Goal: Book appointment/travel/reservation

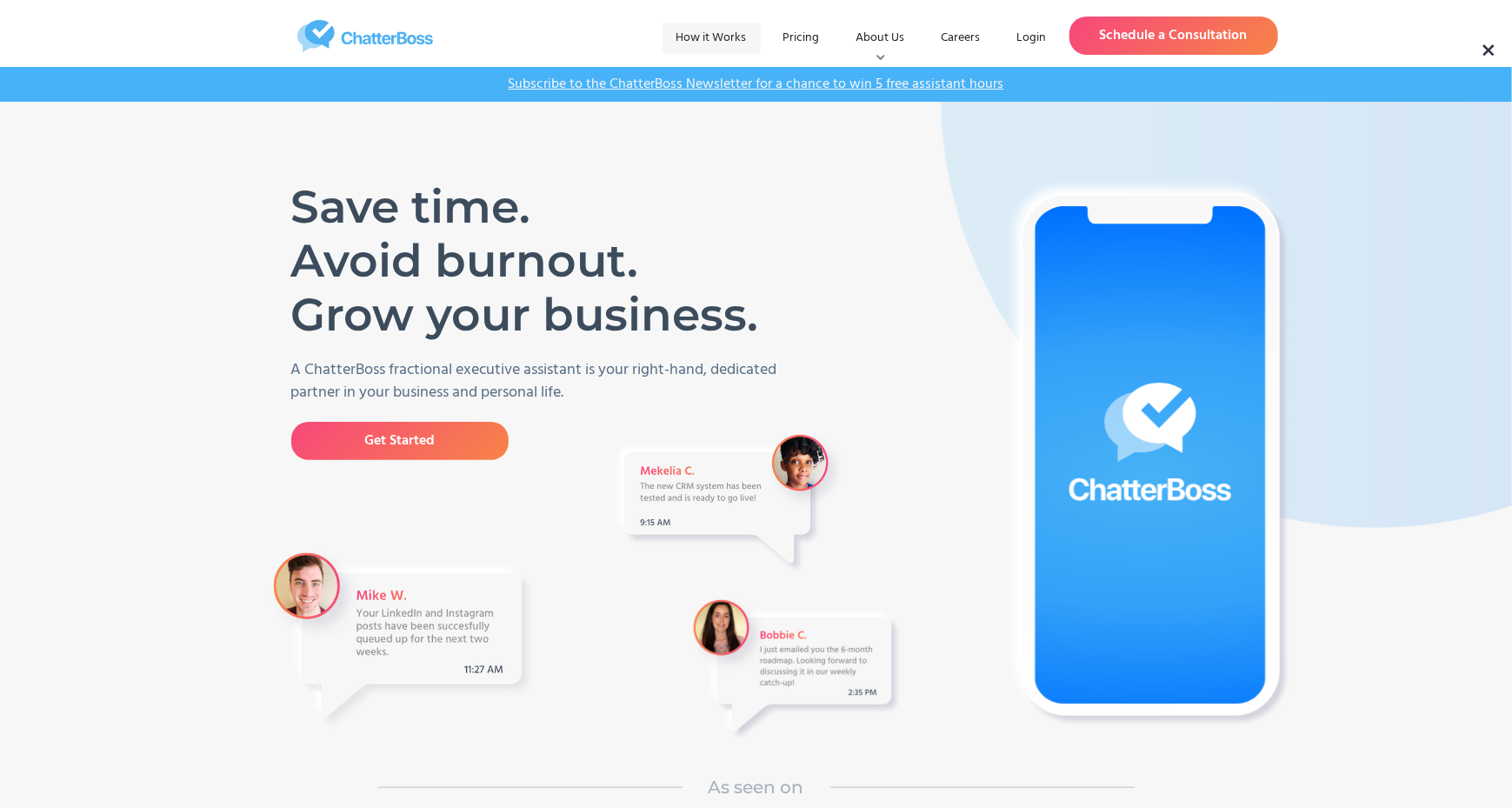
click at [717, 38] on link "How it Works" at bounding box center [711, 38] width 98 height 32
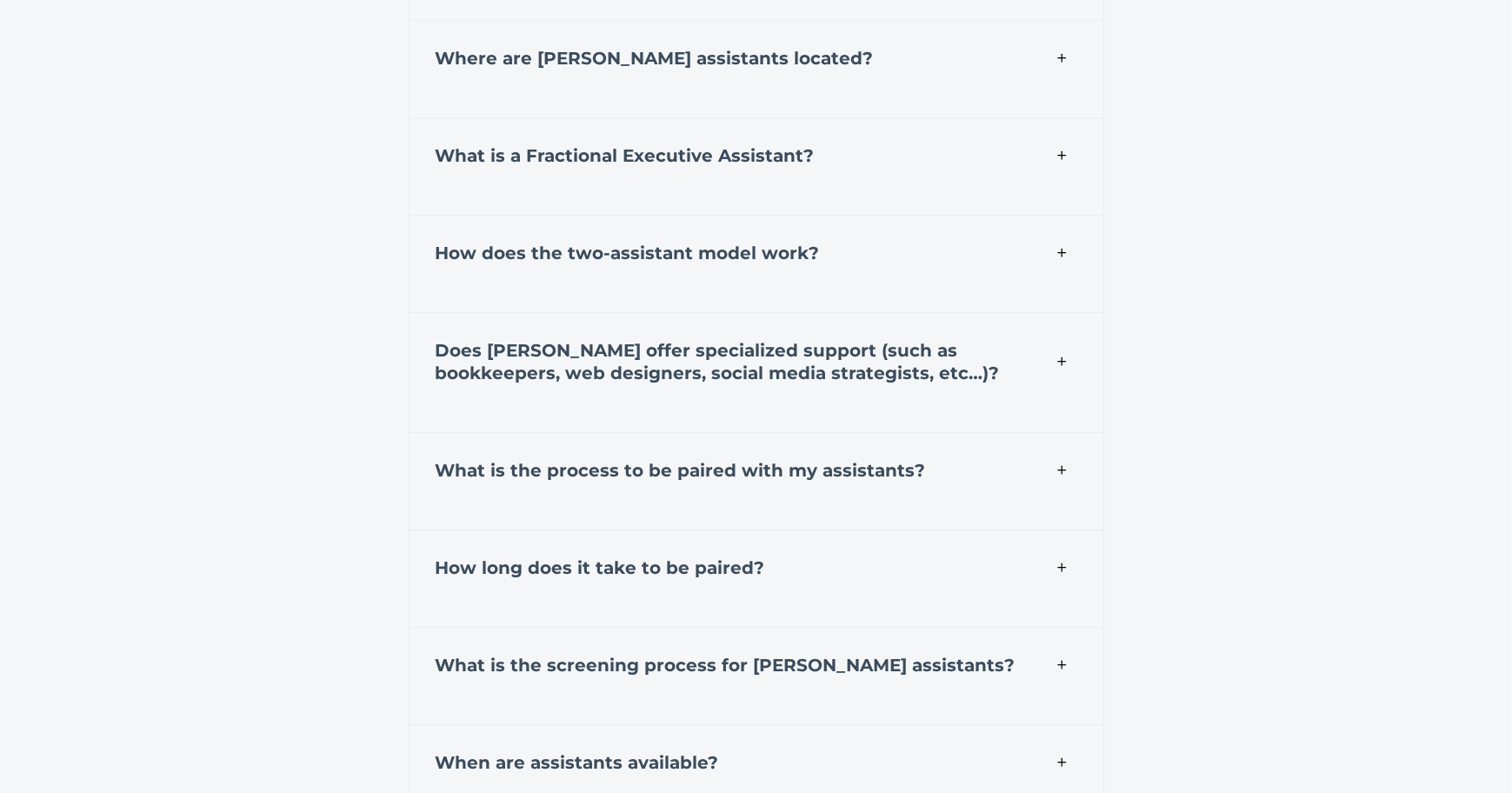
scroll to position [6182, 0]
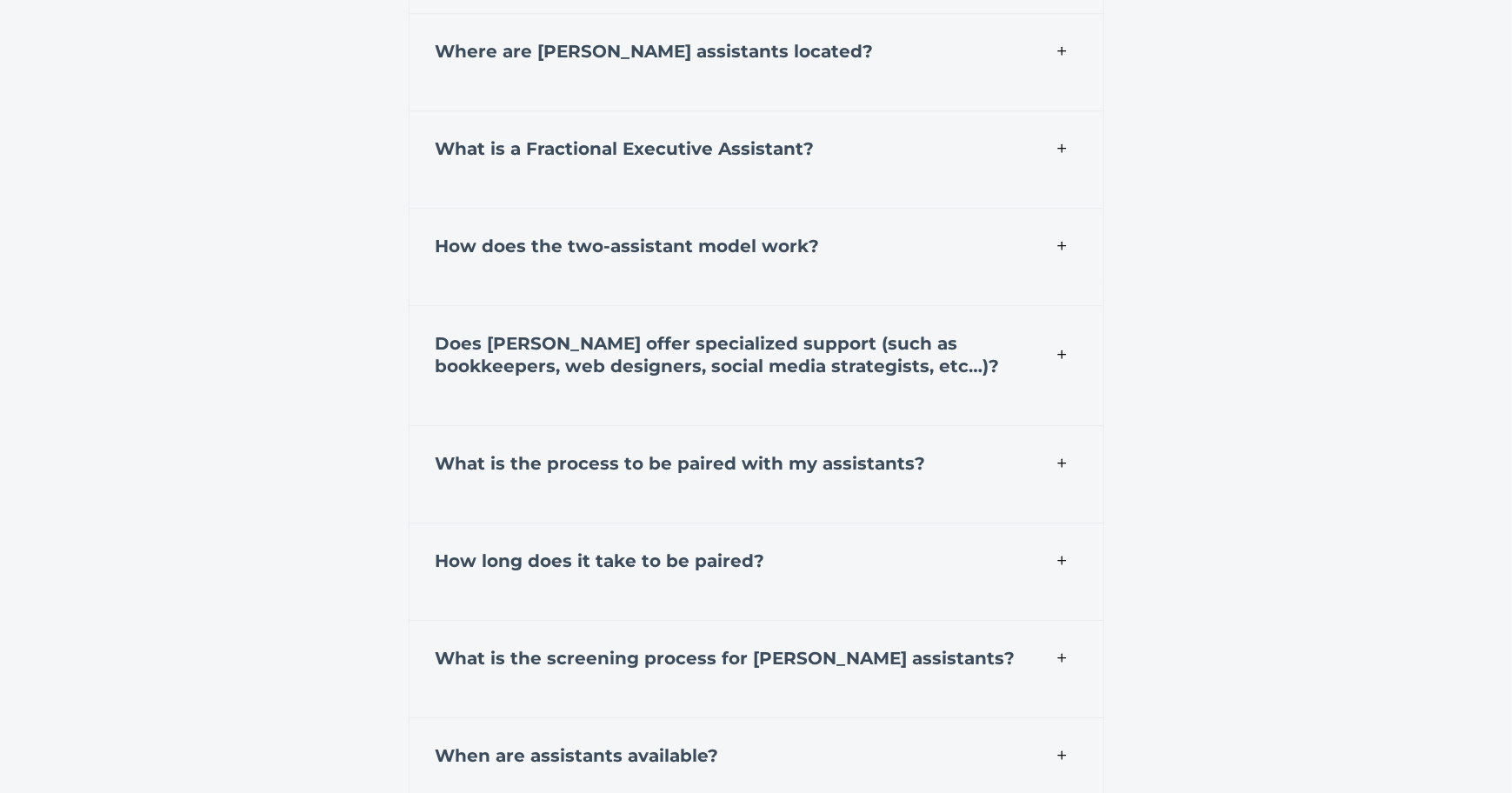
click at [633, 192] on div "A ChatterBoss fractional executive assistant is a highly skilled professional w…" at bounding box center [756, 195] width 696 height 26
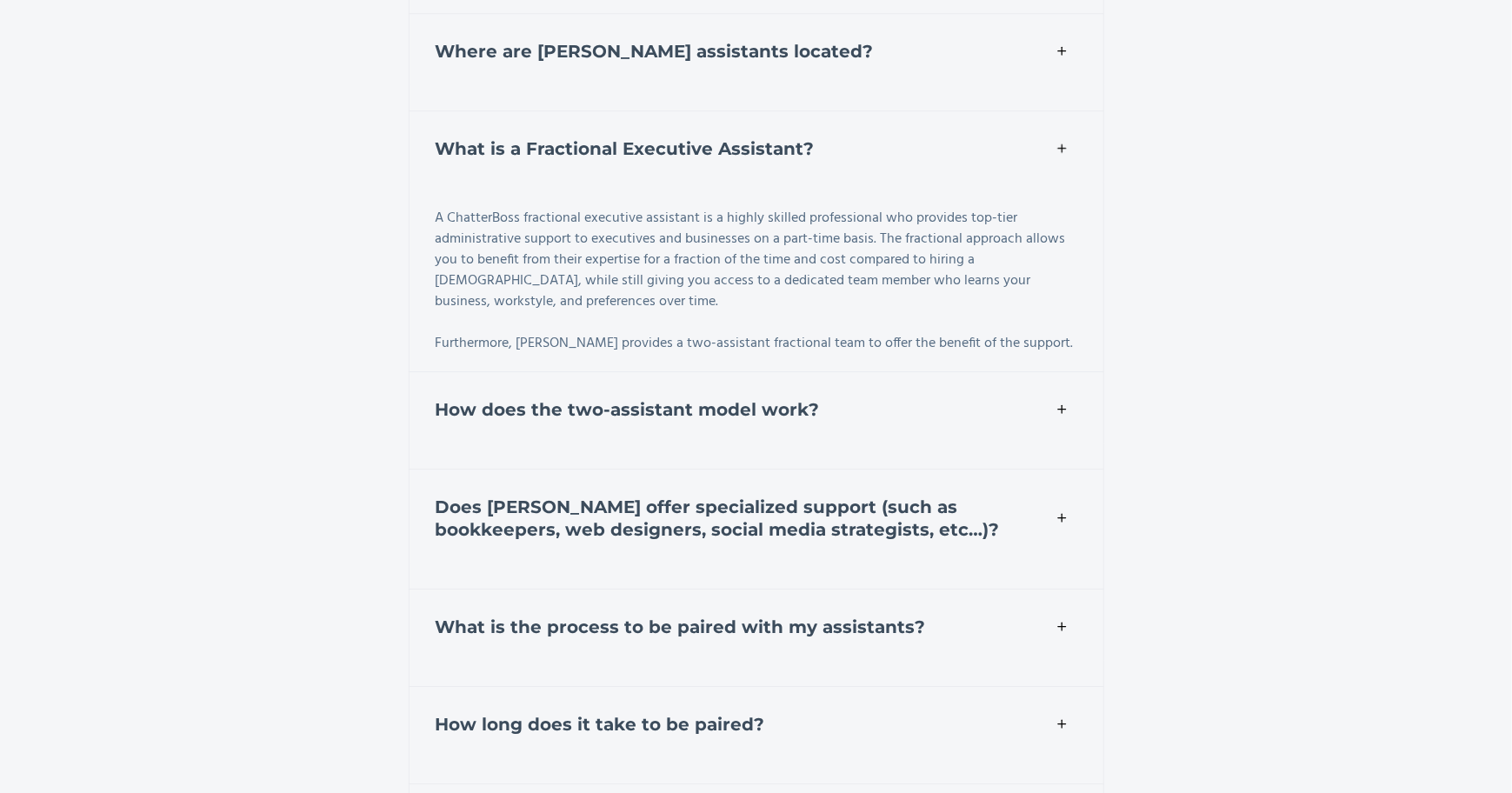
click at [622, 151] on strong "What is a Fractional Executive Assistant?" at bounding box center [625, 149] width 379 height 21
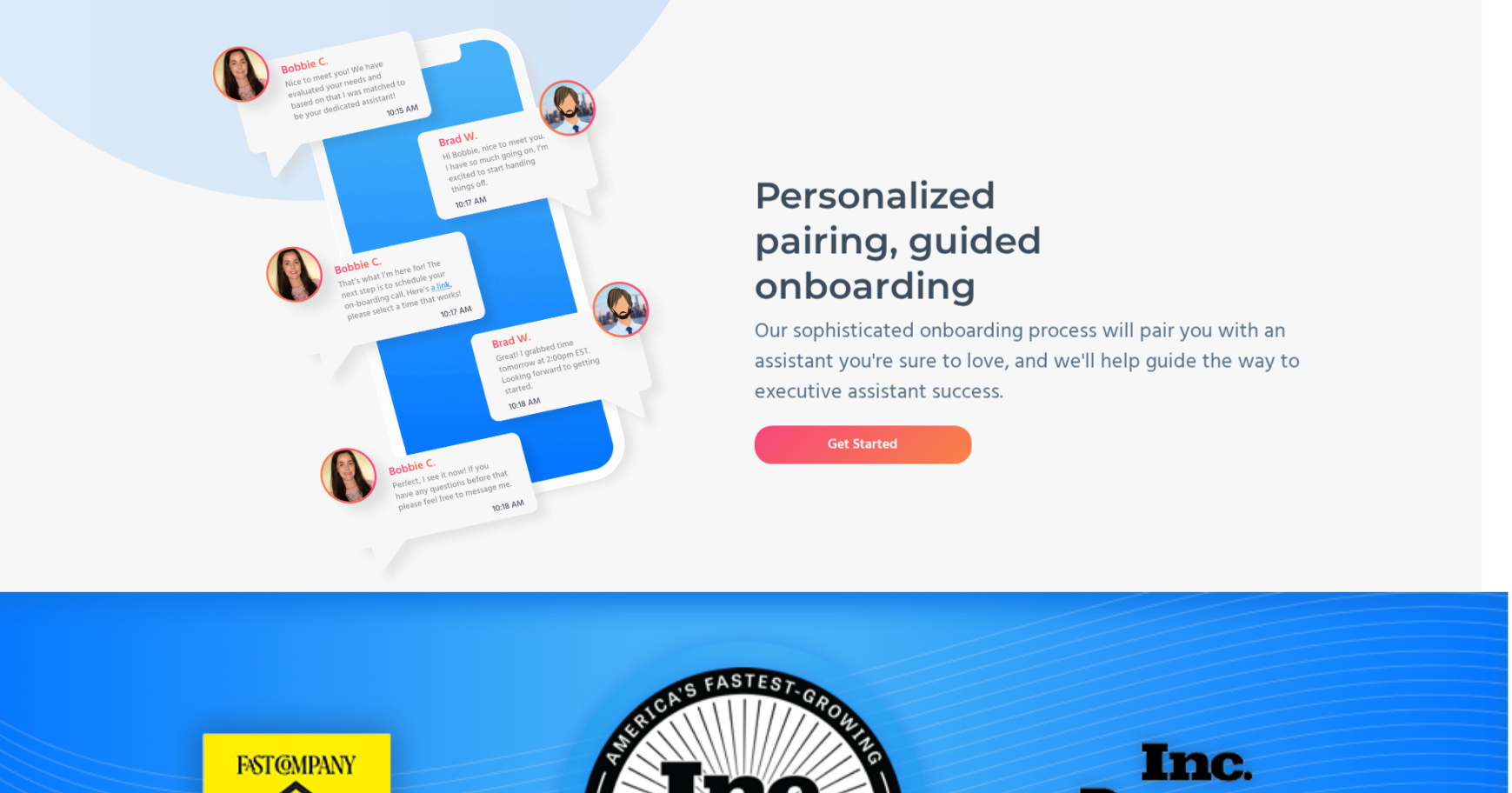
scroll to position [0, 30]
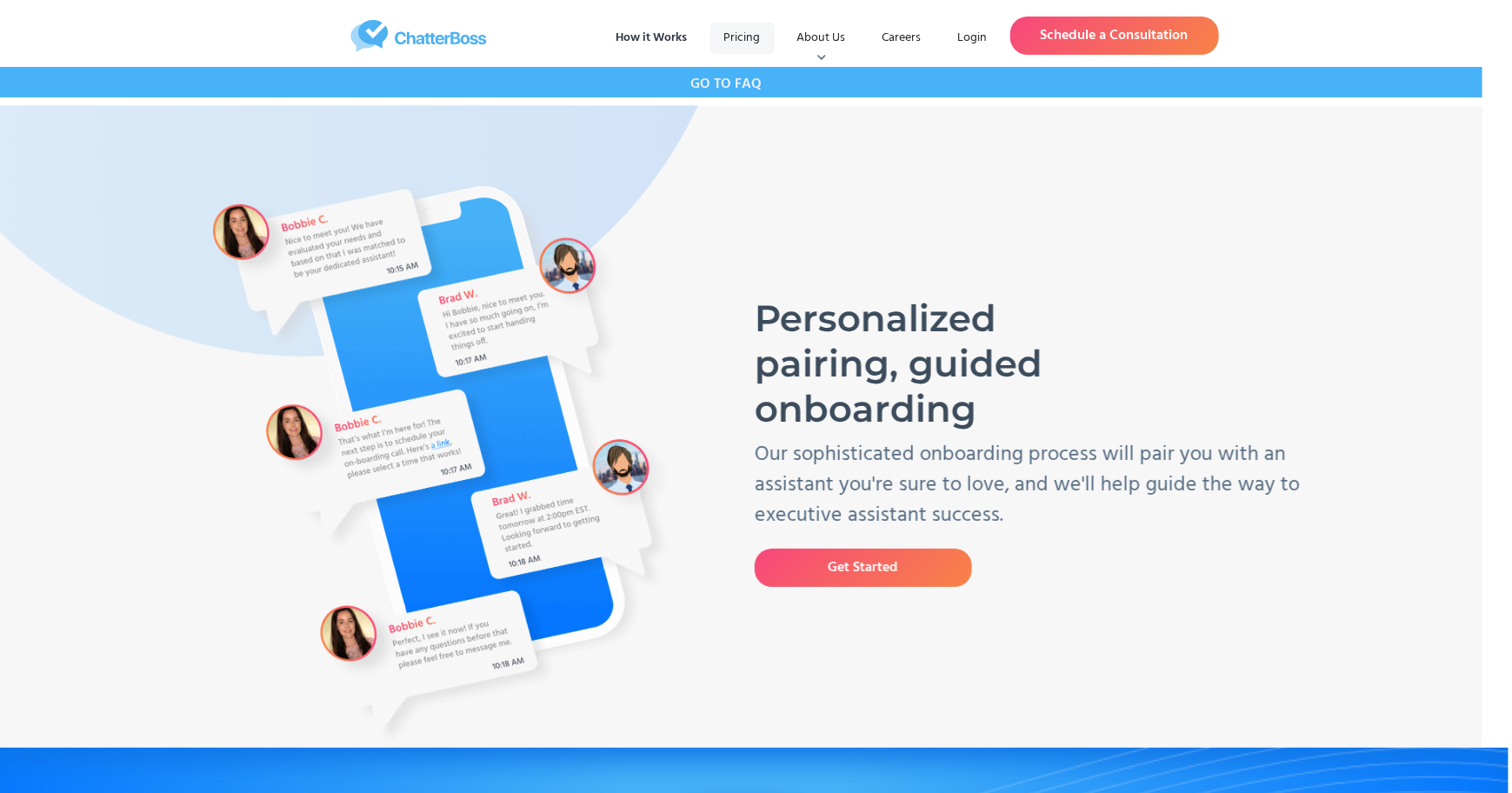
click at [741, 38] on link "Pricing" at bounding box center [742, 38] width 64 height 32
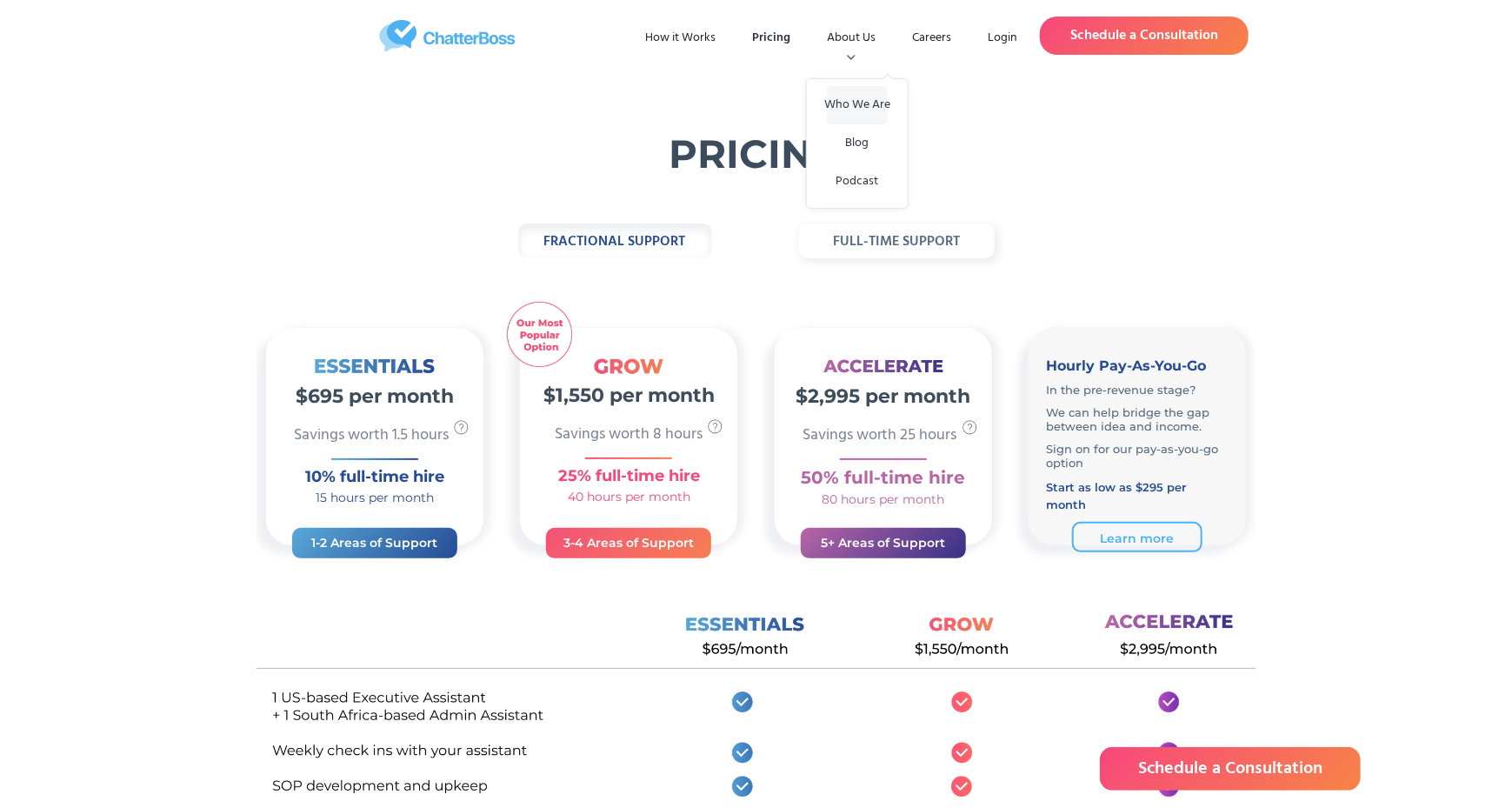
click at [839, 92] on link "Who We Are" at bounding box center [857, 105] width 61 height 38
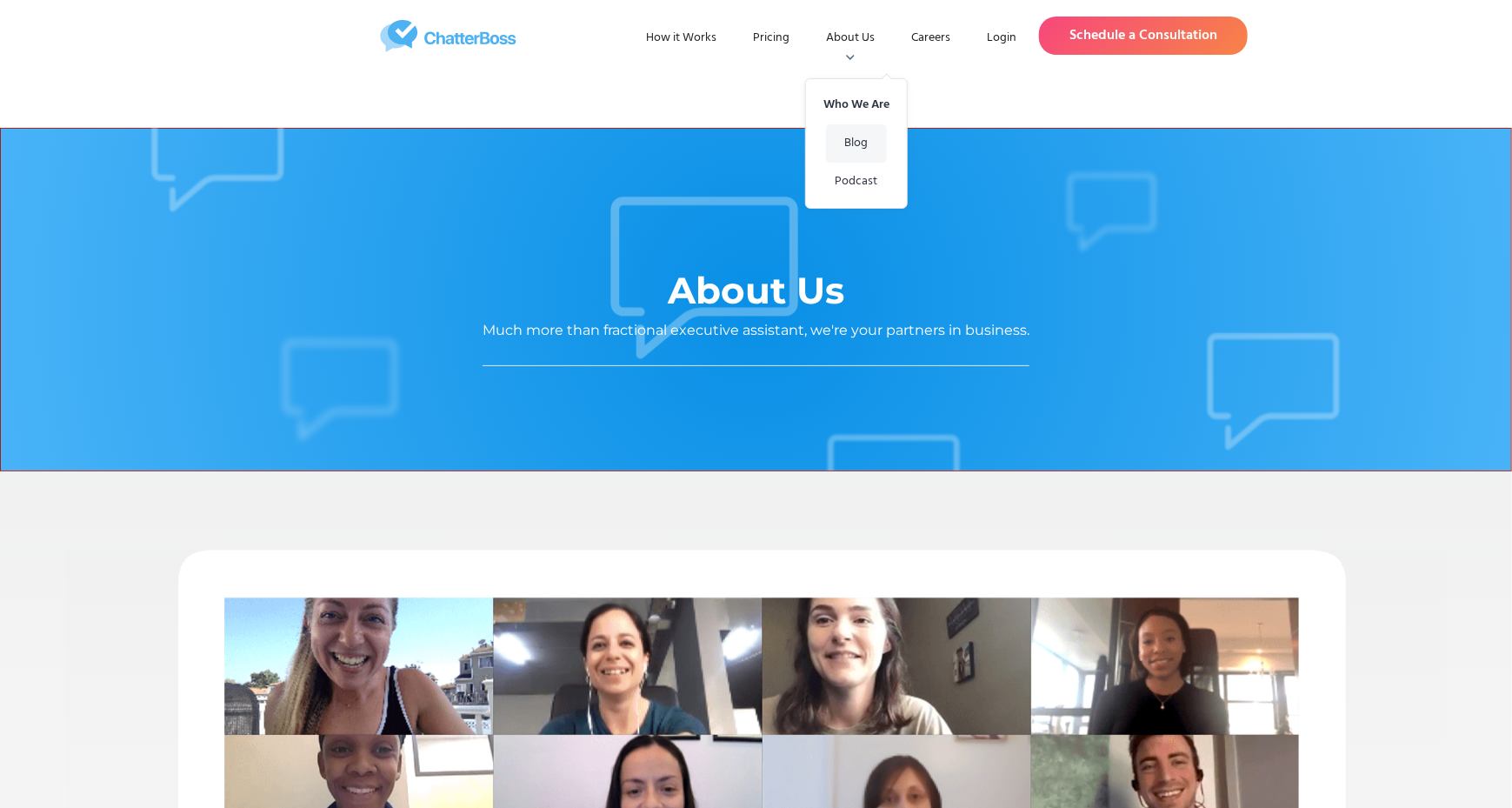
click at [856, 154] on link "Blog" at bounding box center [856, 143] width 61 height 38
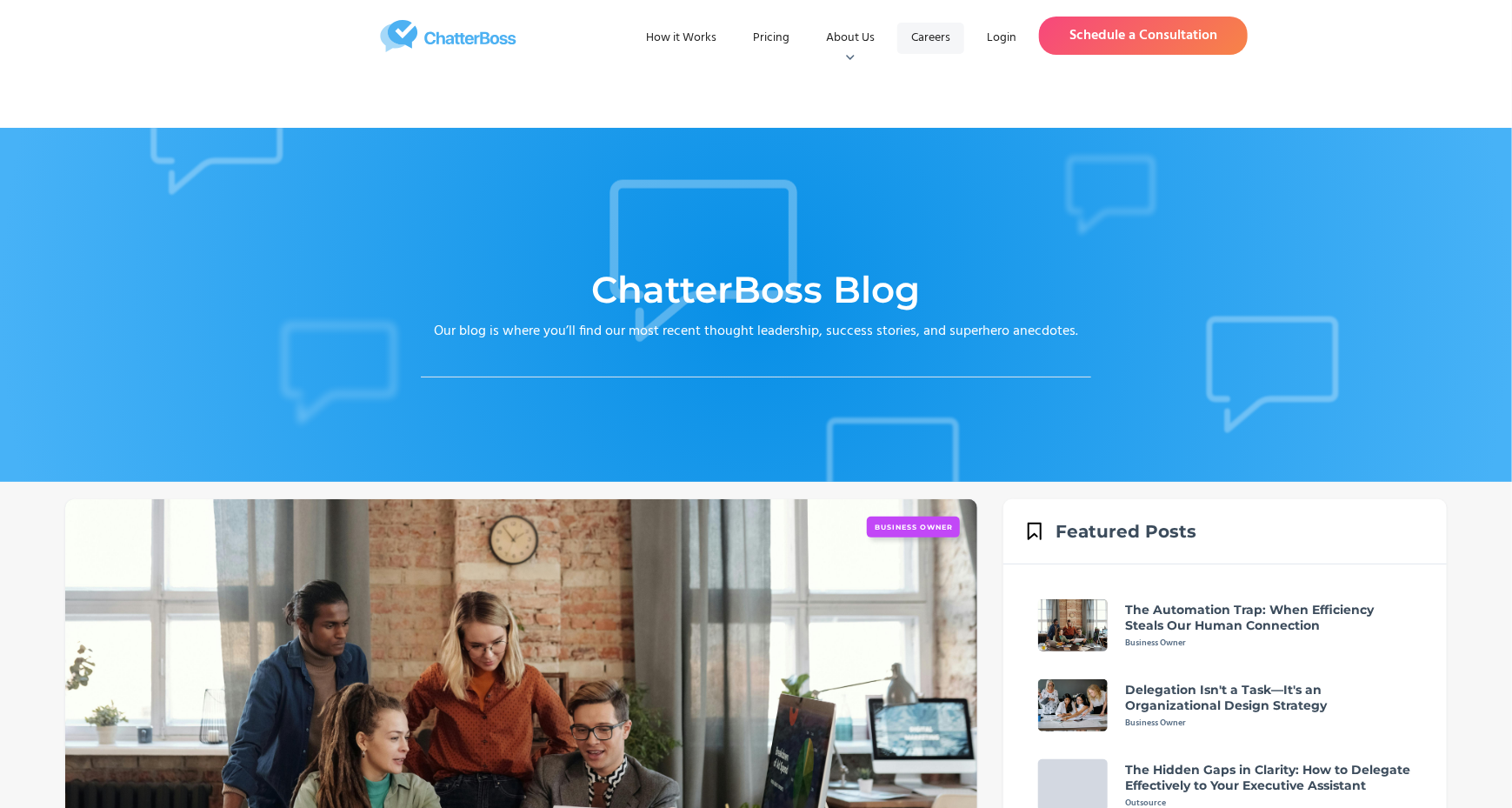
click at [917, 34] on link "Careers" at bounding box center [930, 38] width 67 height 32
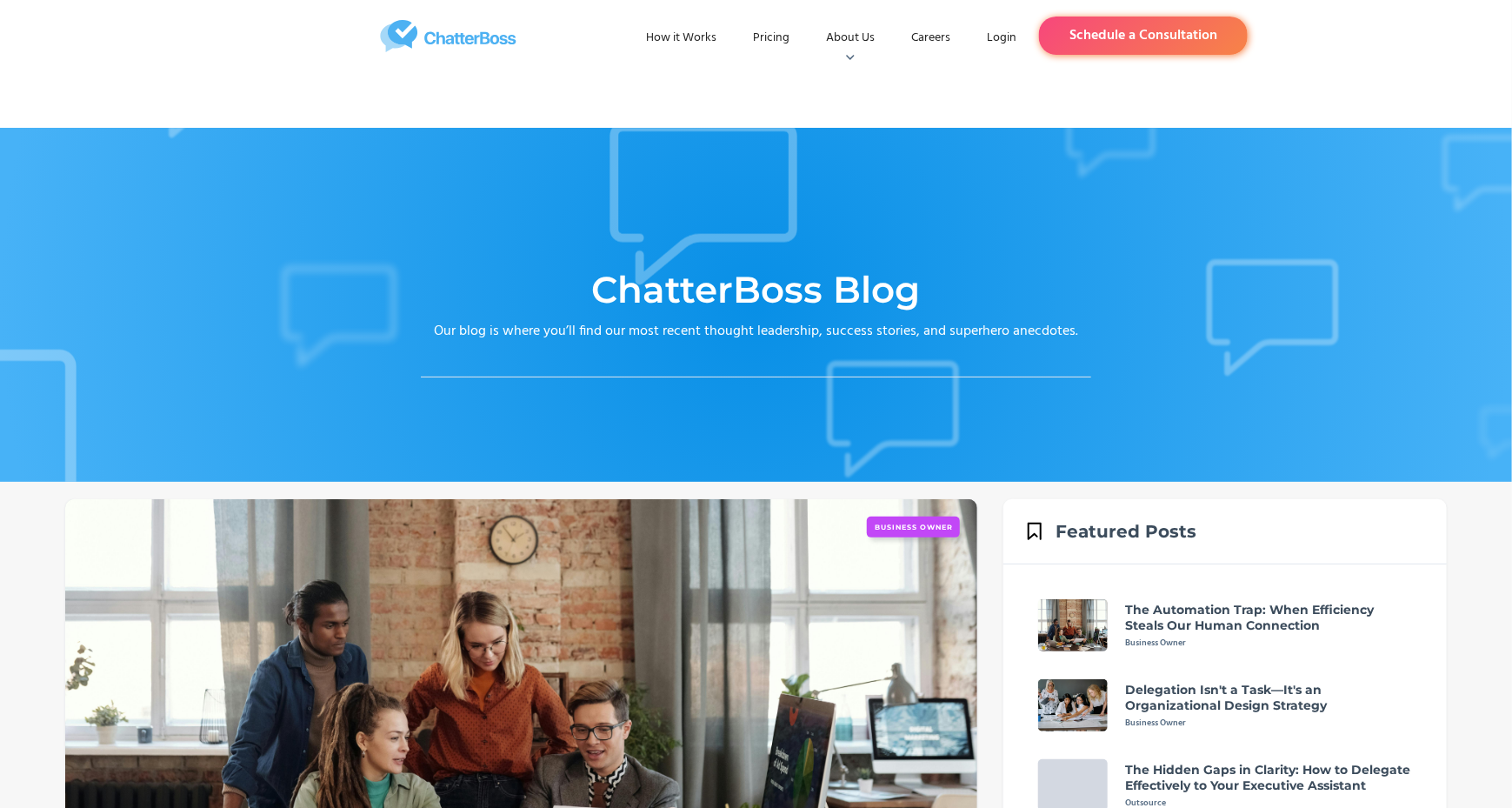
click at [1138, 29] on link "Schedule a Consultation" at bounding box center [1143, 35] width 208 height 38
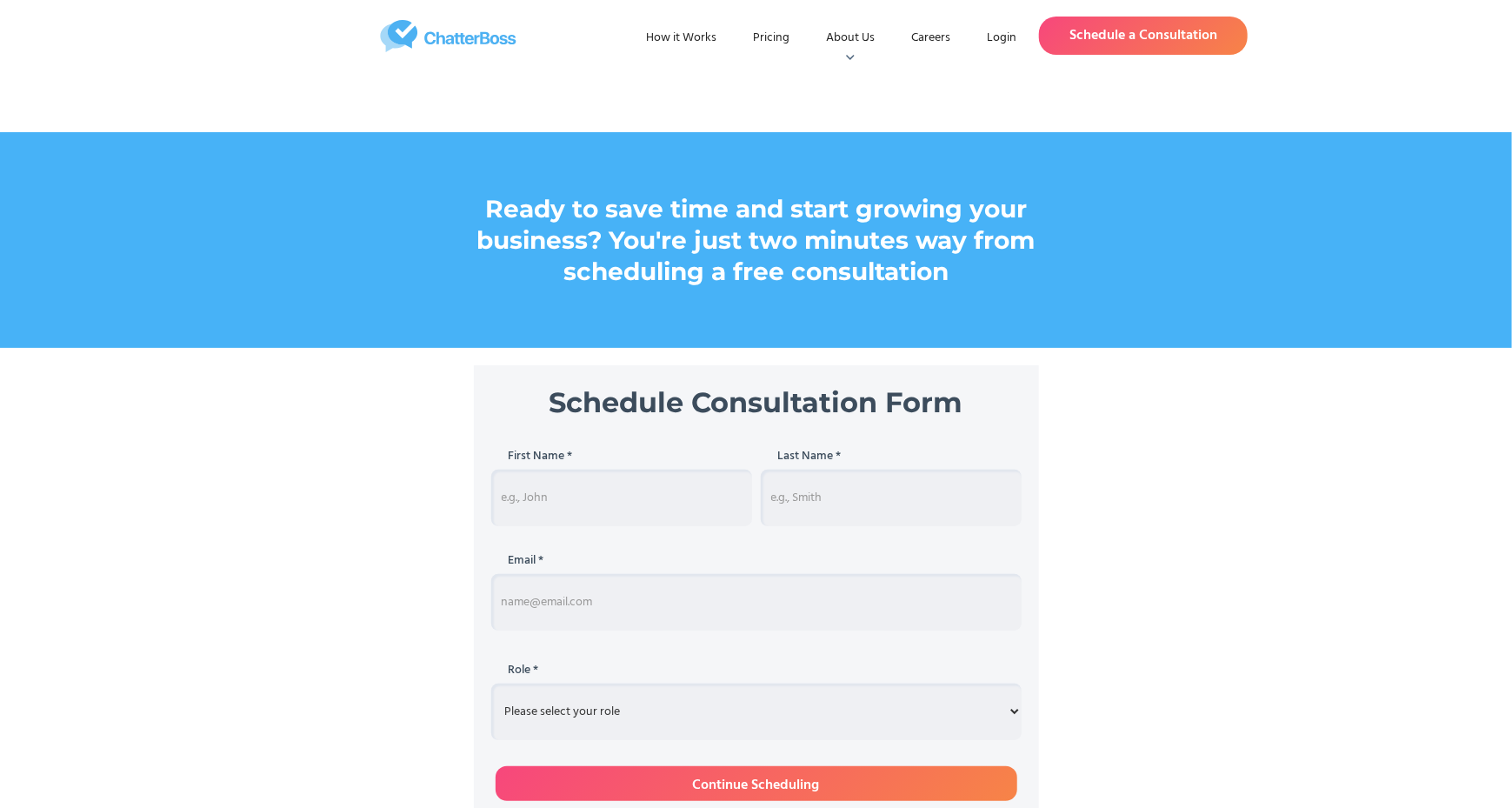
scroll to position [967, 0]
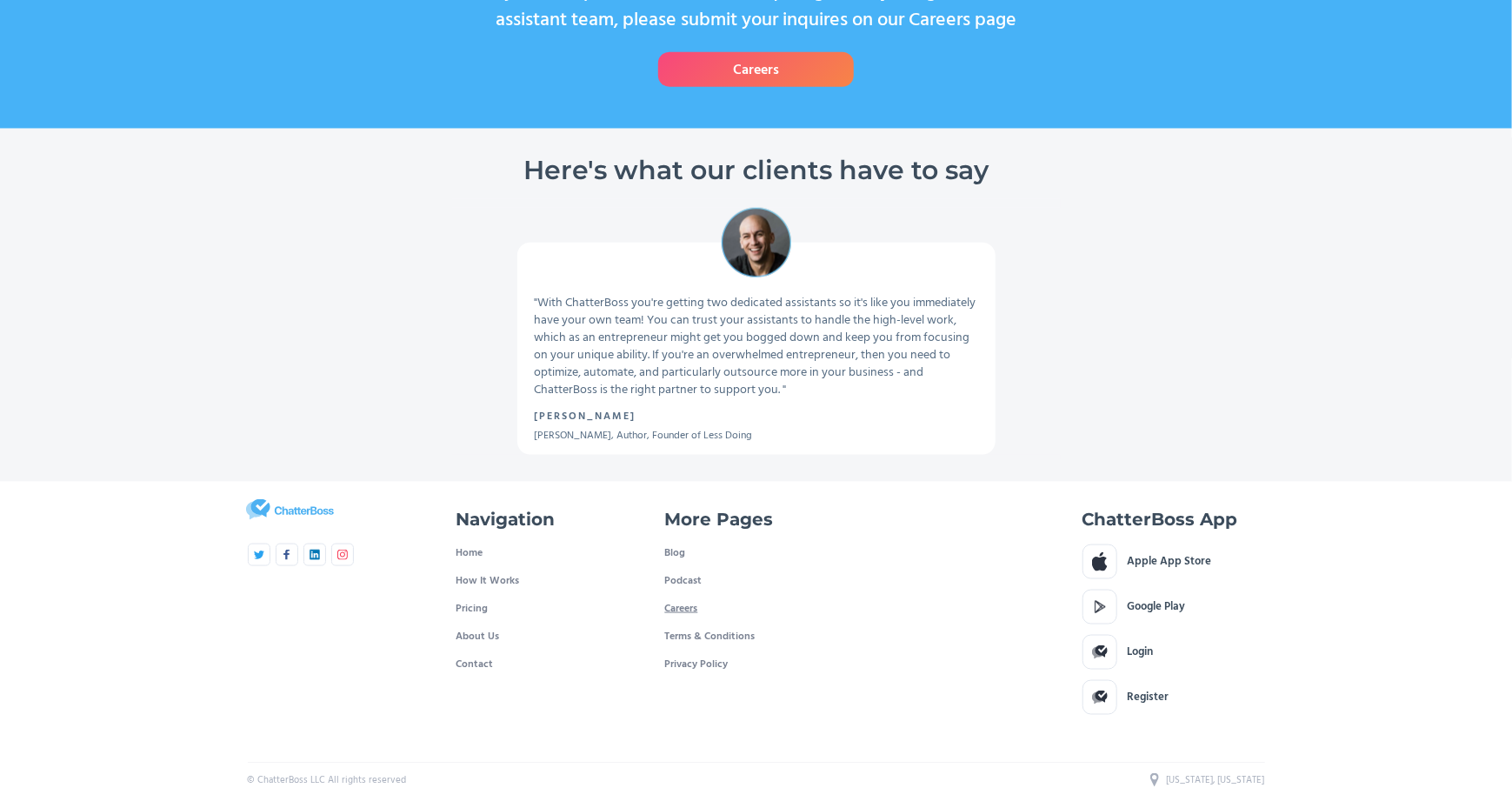
click at [687, 608] on link "Careers" at bounding box center [681, 608] width 33 height 28
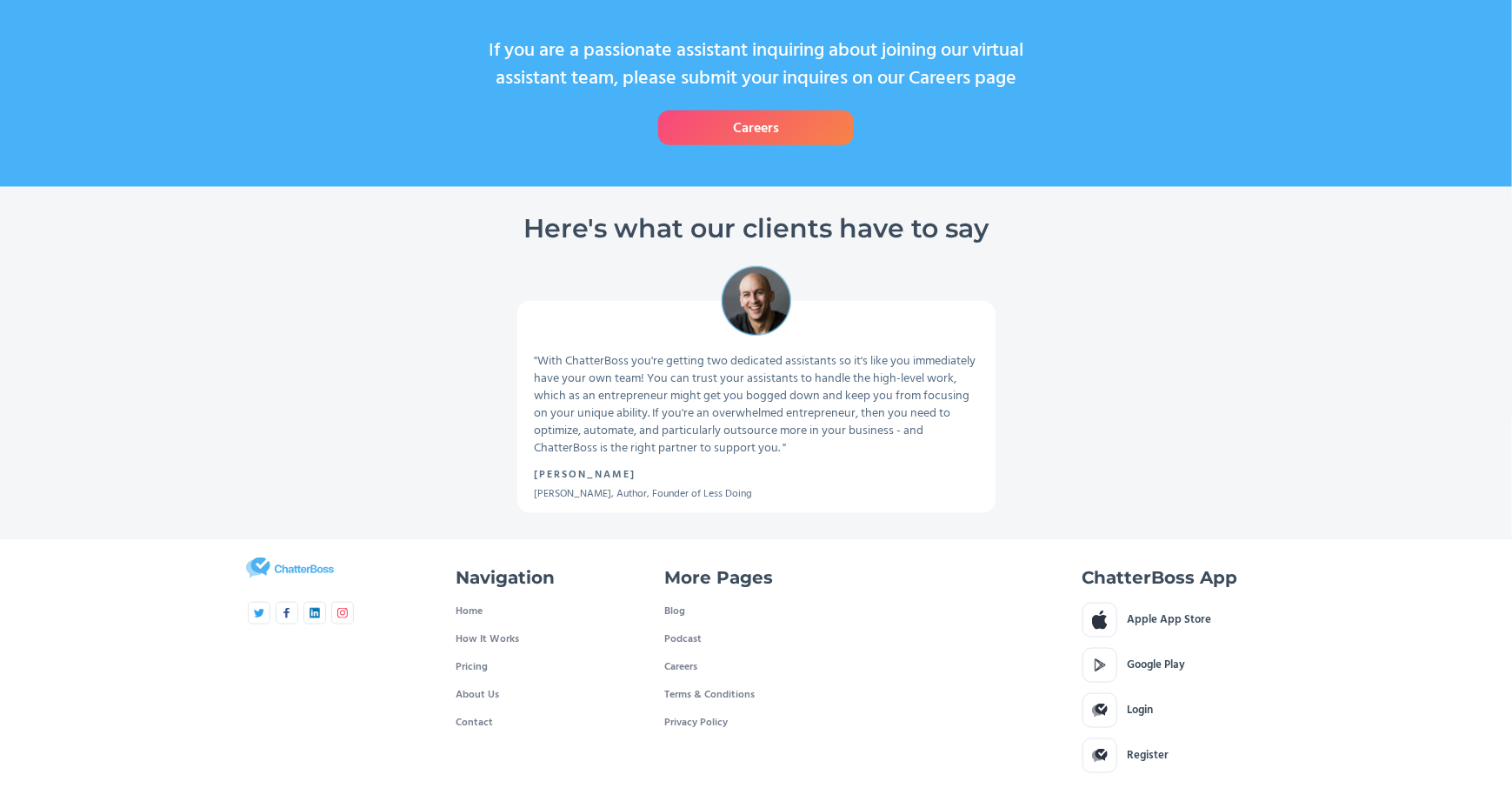
scroll to position [909, 0]
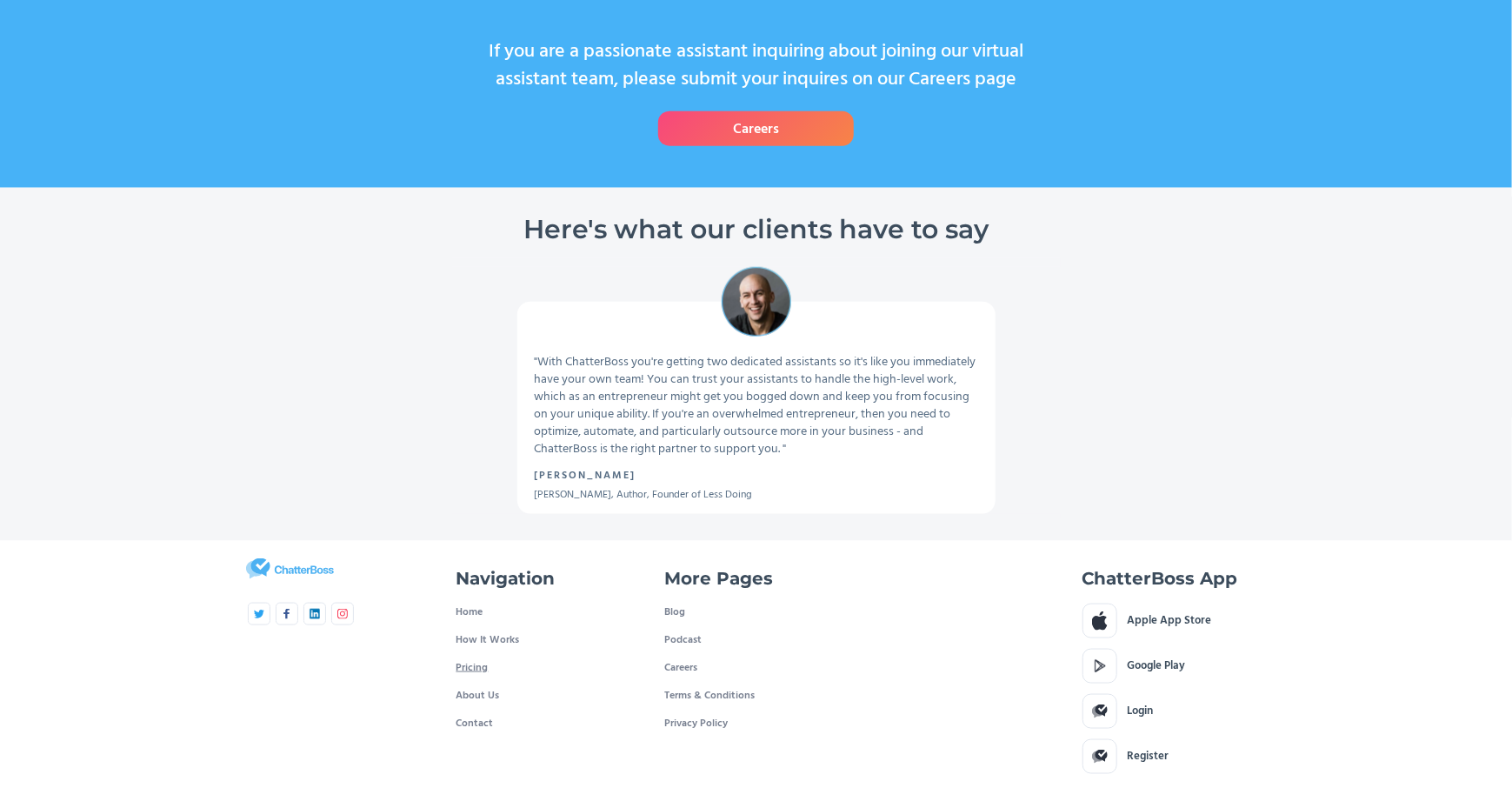
click at [485, 669] on link "Pricing" at bounding box center [473, 668] width 33 height 28
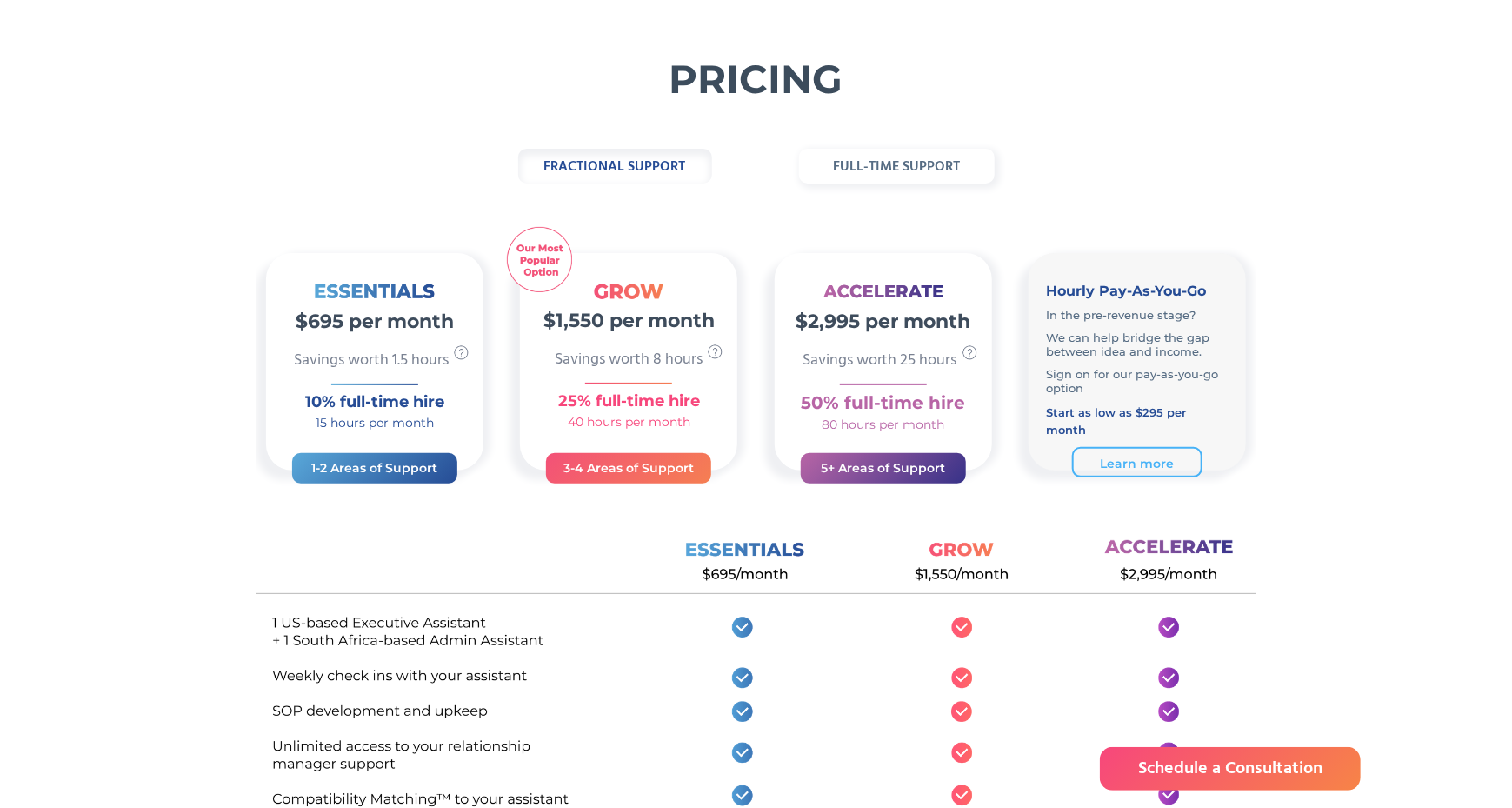
scroll to position [84, 0]
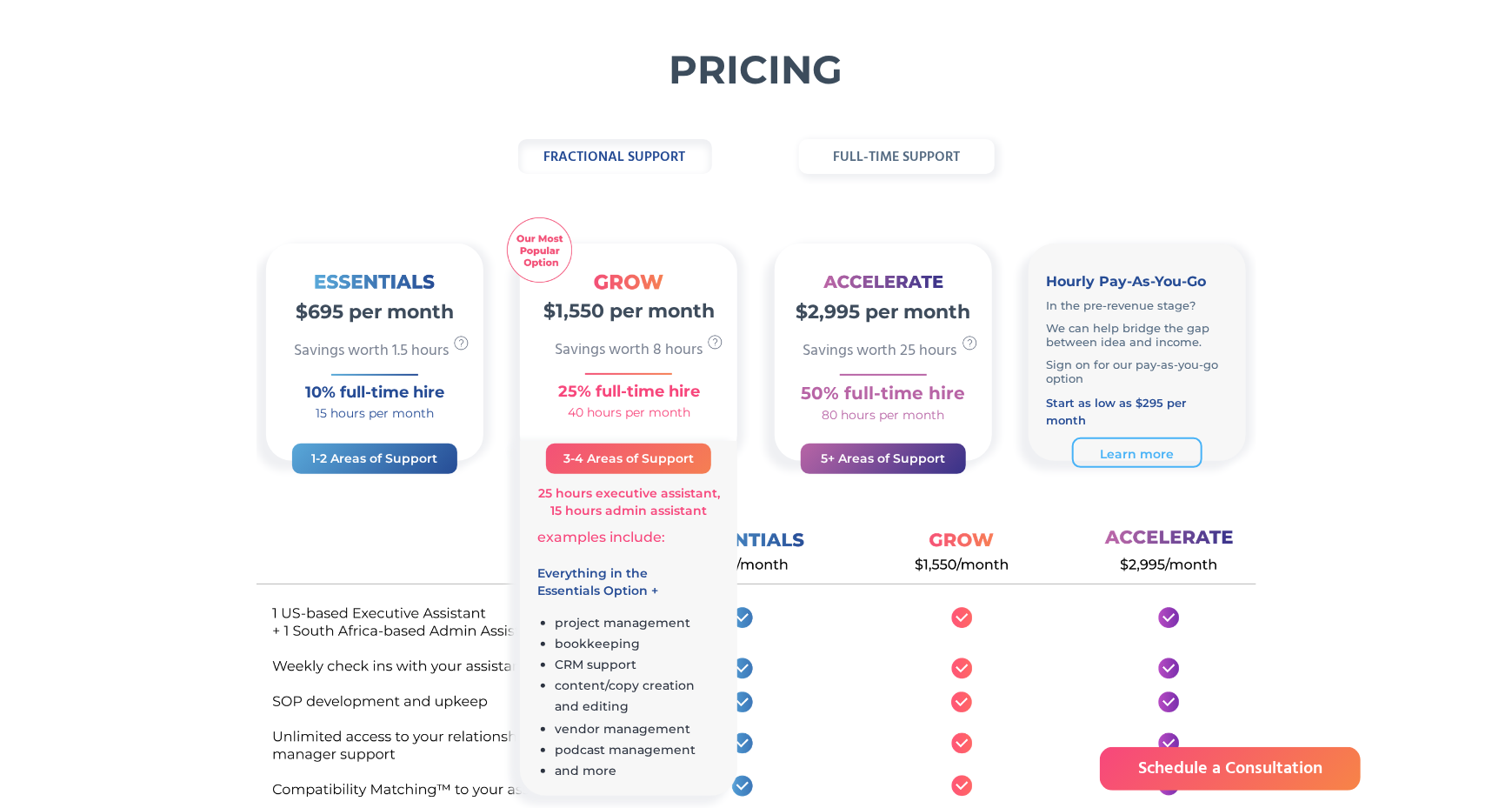
click at [584, 466] on h3 "3-4 Areas of Support" at bounding box center [629, 457] width 130 height 21
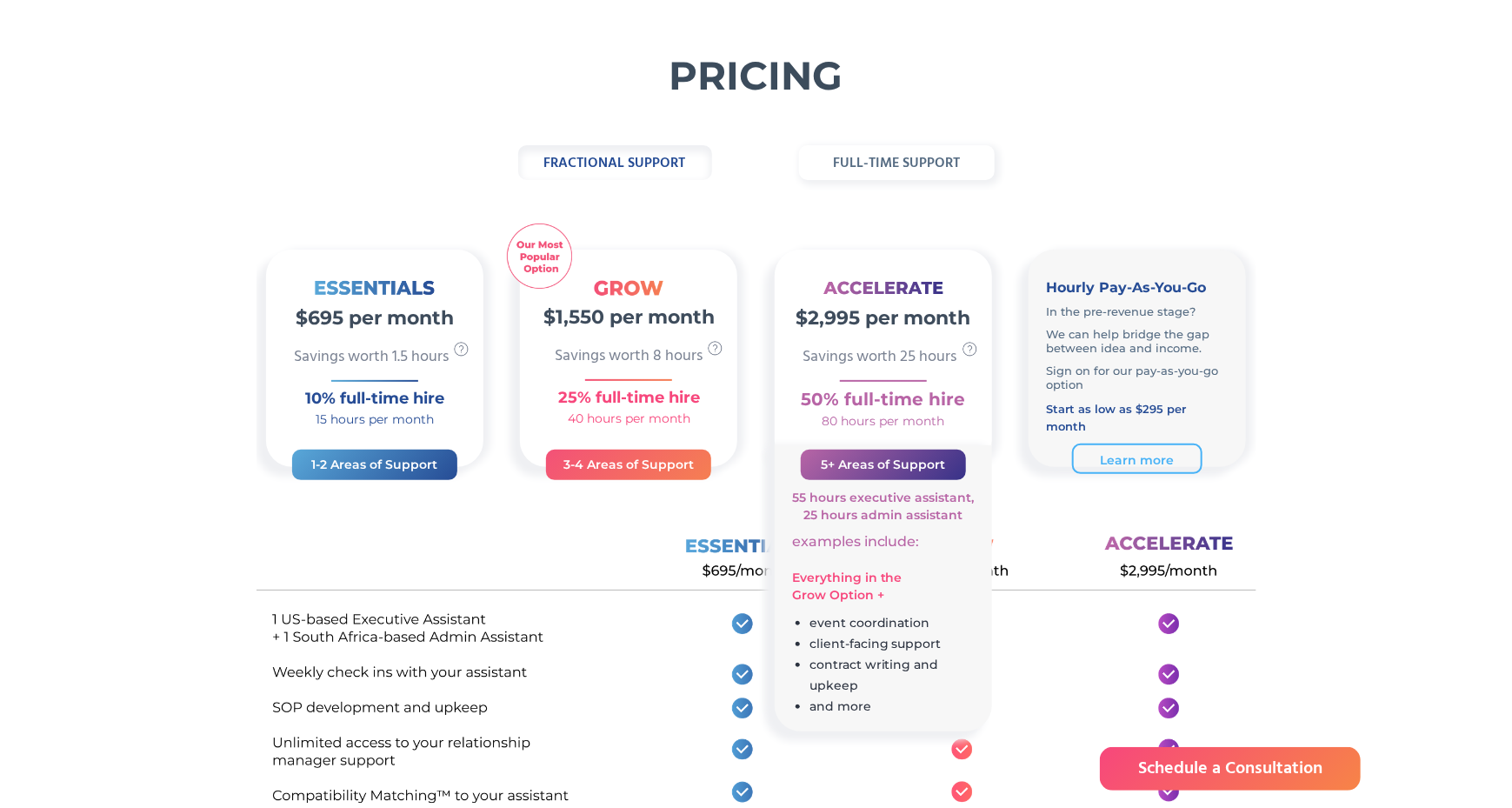
scroll to position [77, 0]
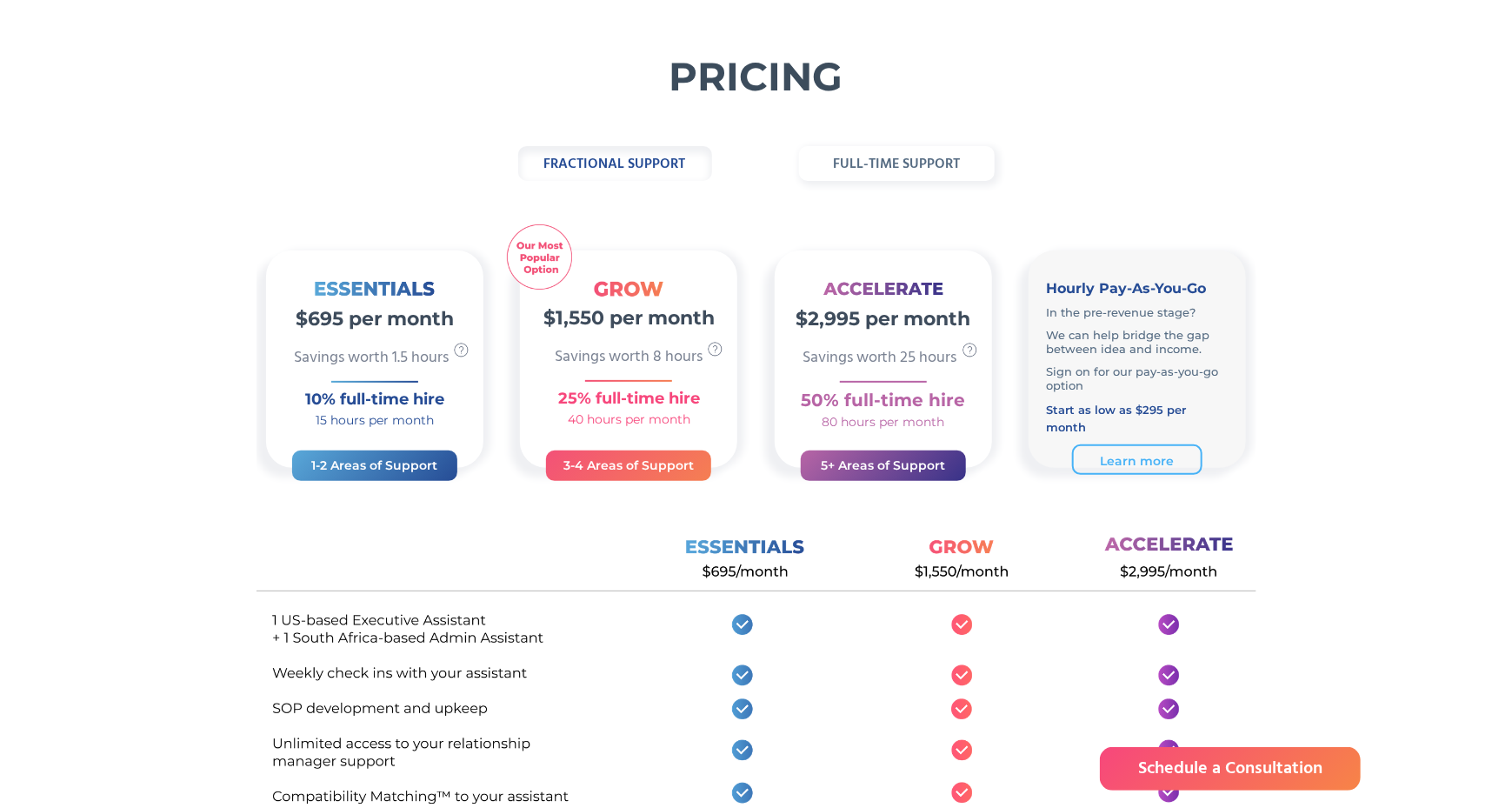
click at [881, 165] on strong "full-time support" at bounding box center [896, 164] width 127 height 23
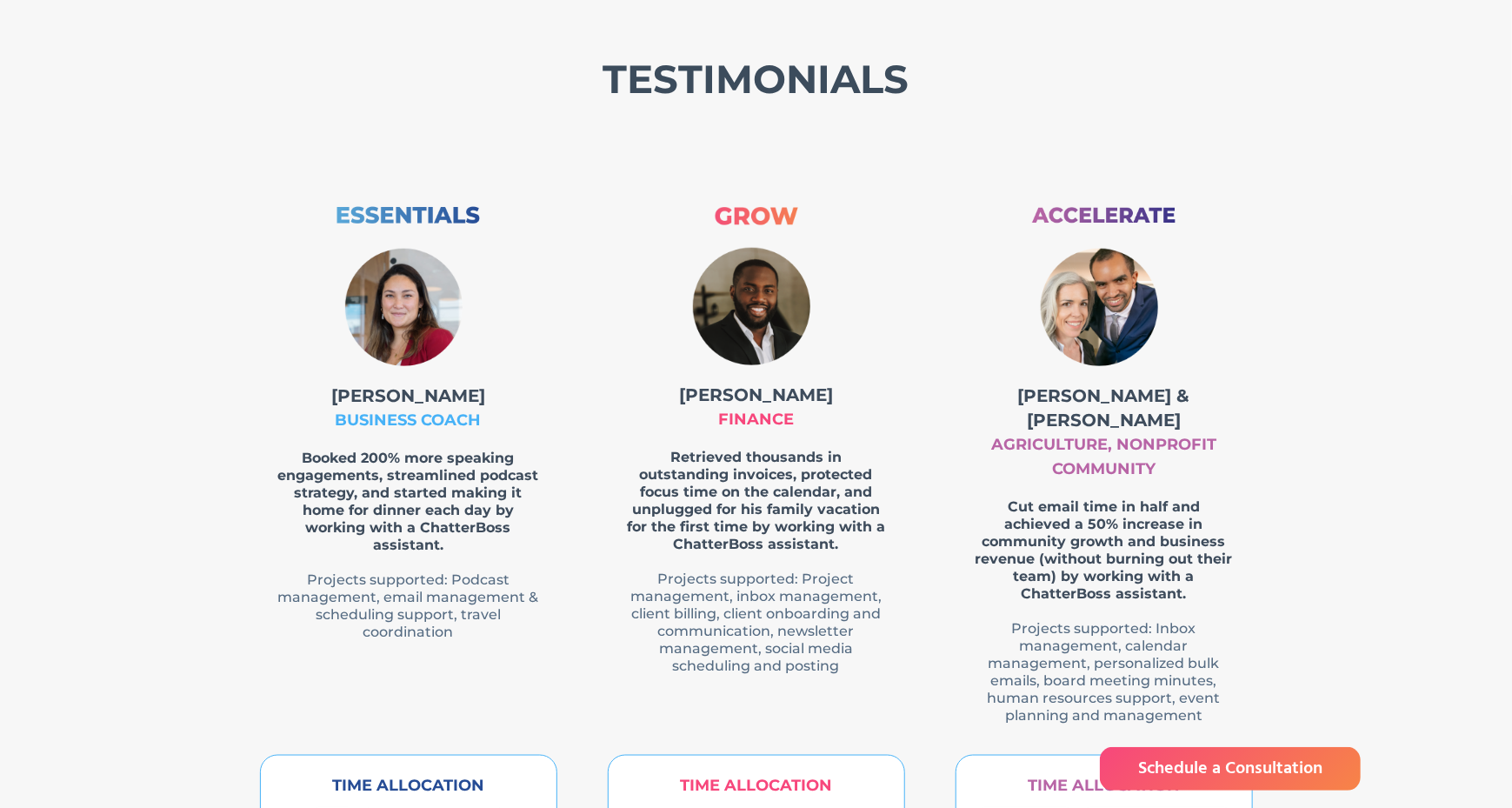
scroll to position [0, 0]
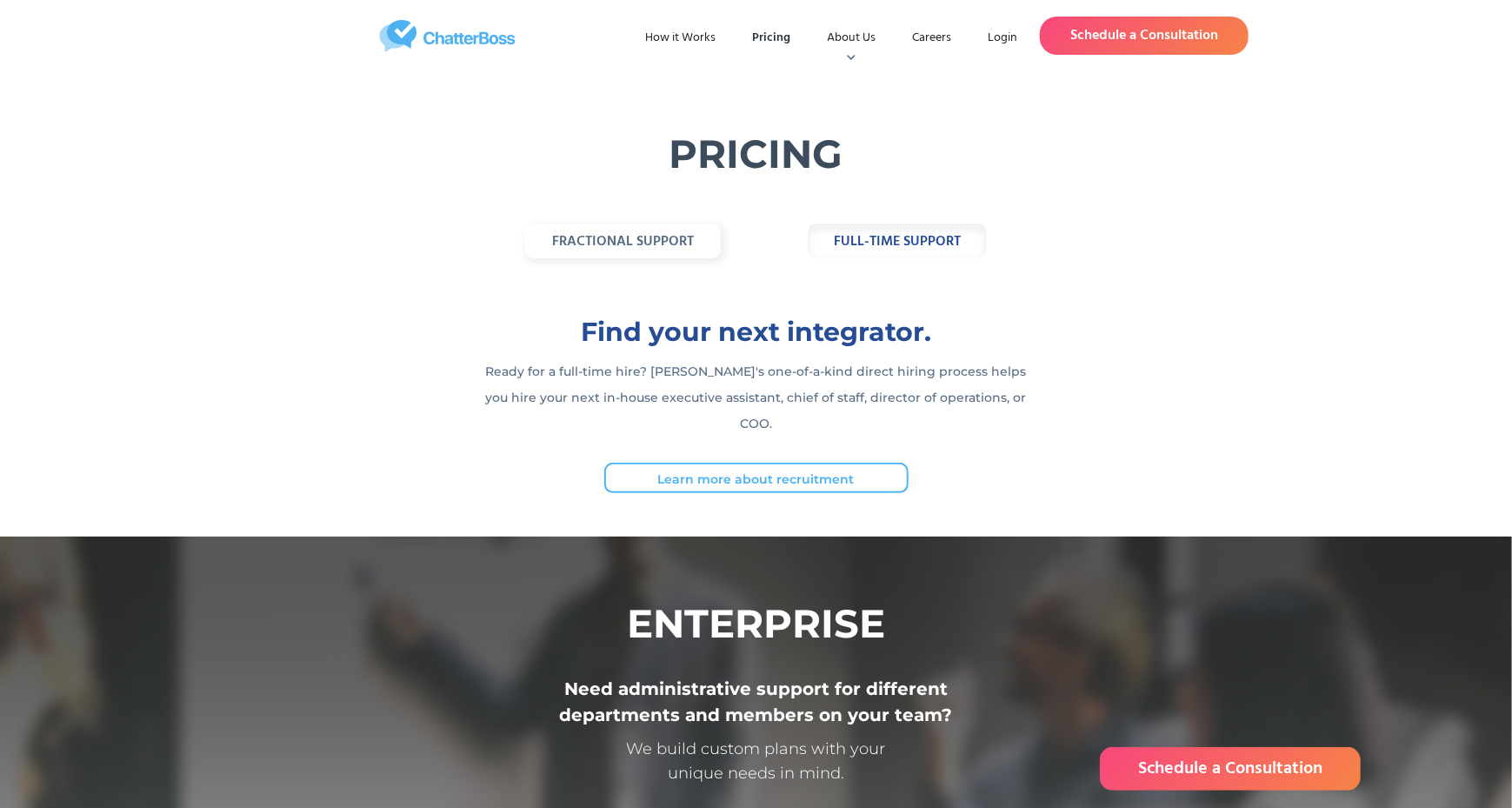
click at [672, 249] on strong "fractional support" at bounding box center [622, 241] width 141 height 23
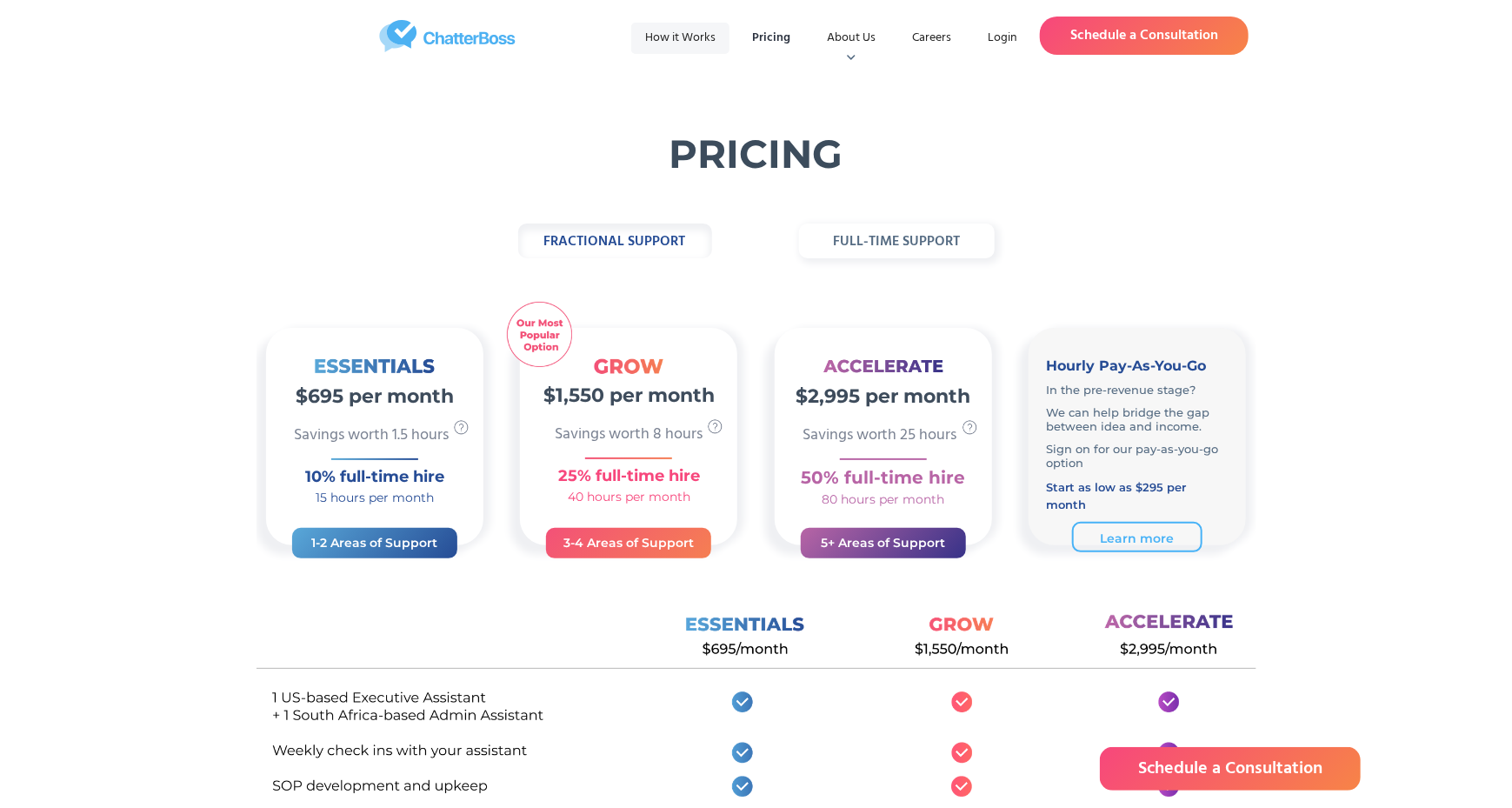
click at [682, 42] on link "How it Works" at bounding box center [680, 38] width 98 height 32
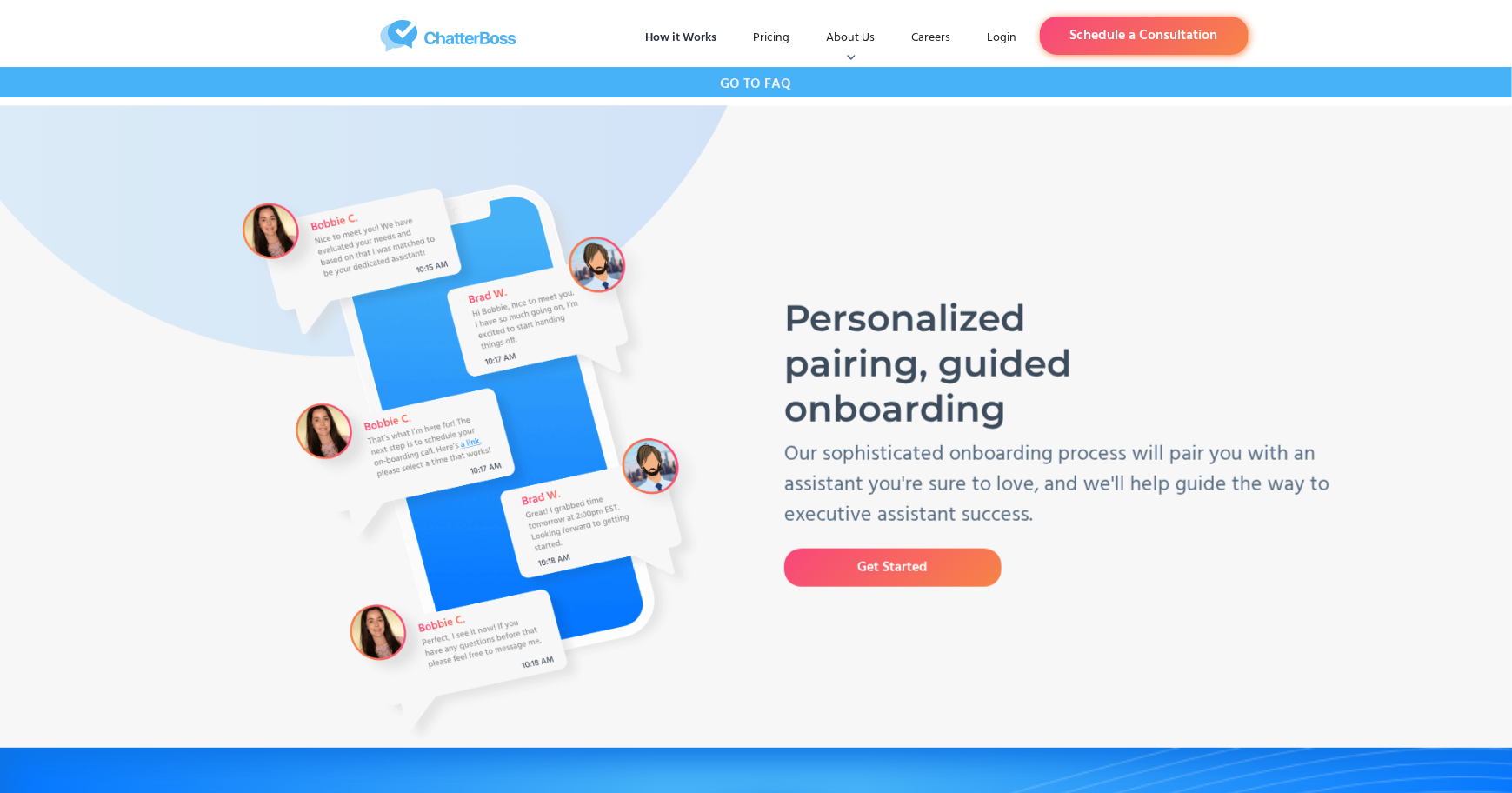
click at [1178, 27] on link "Schedule a Consultation" at bounding box center [1144, 35] width 208 height 38
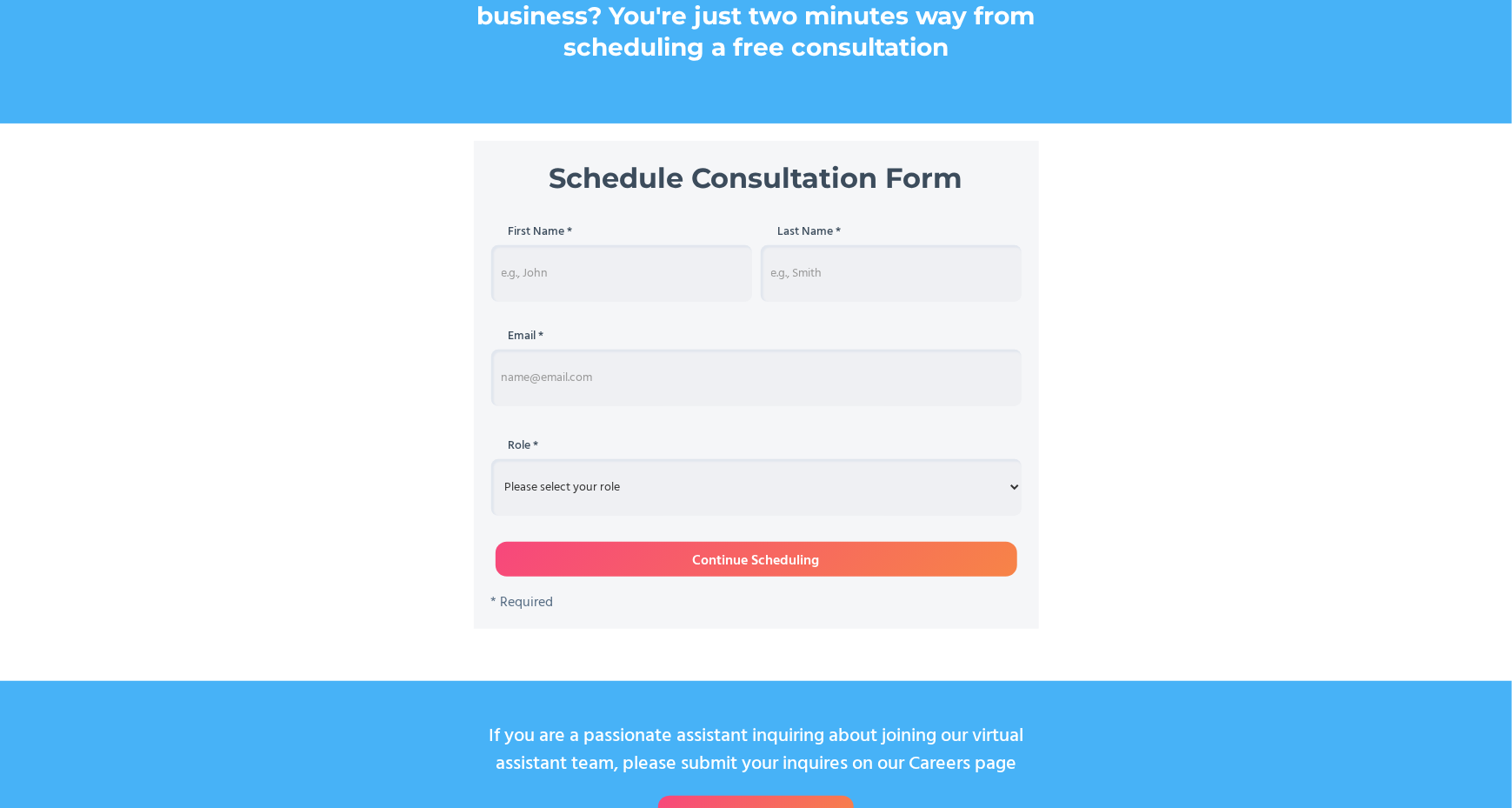
scroll to position [248, 0]
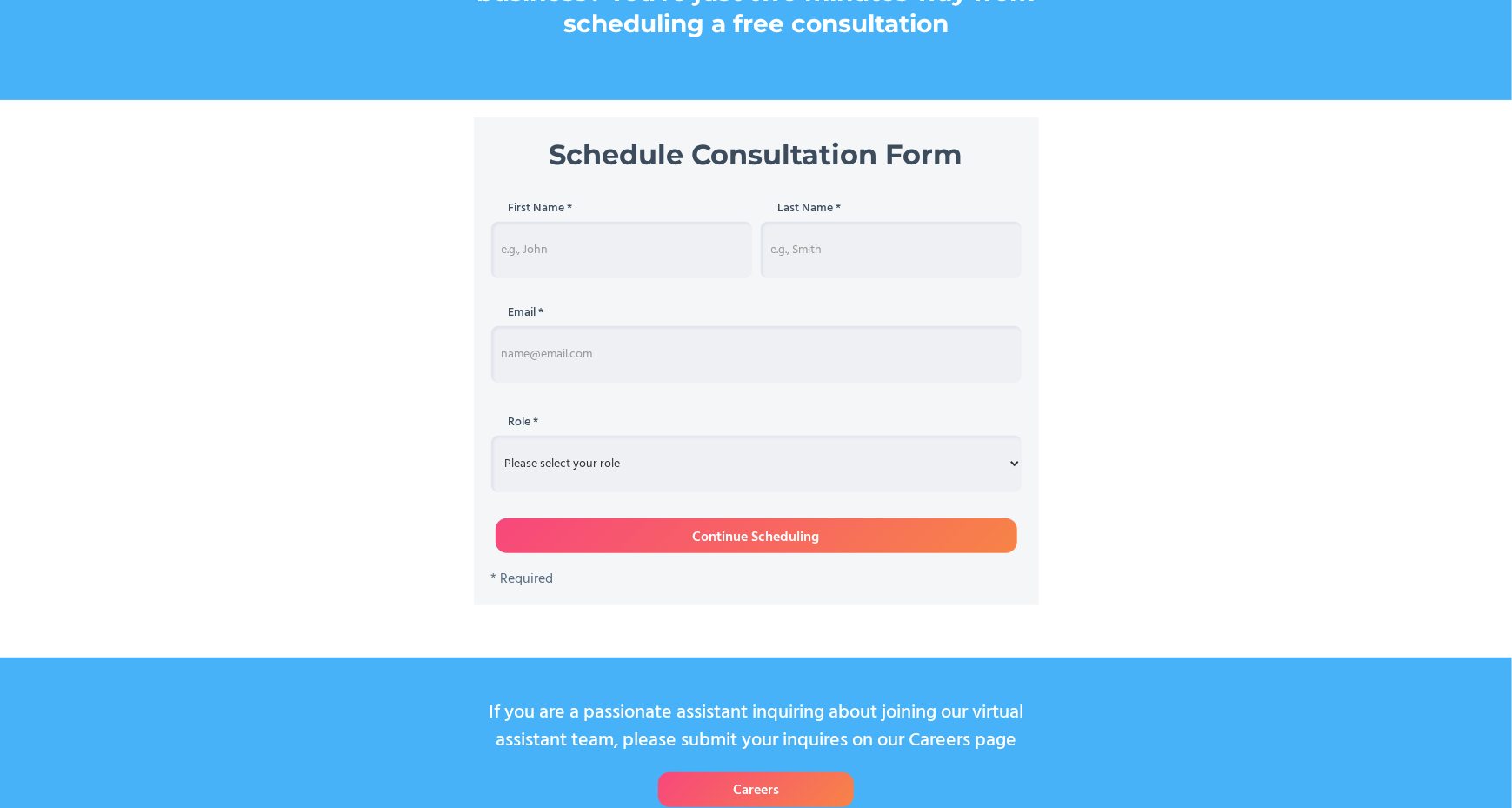
click at [863, 533] on input "Continue Scheduling" at bounding box center [756, 535] width 522 height 34
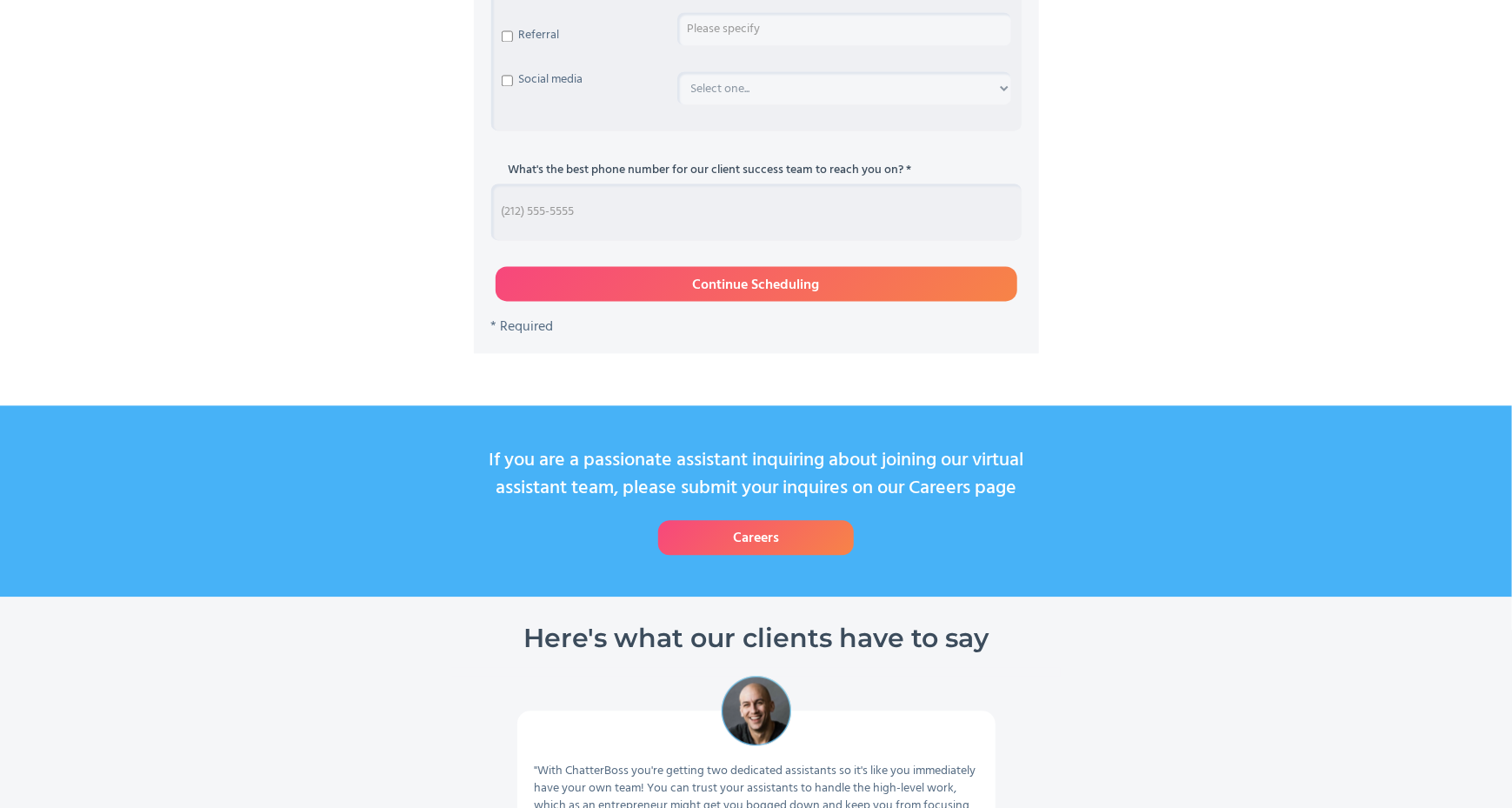
scroll to position [1794, 0]
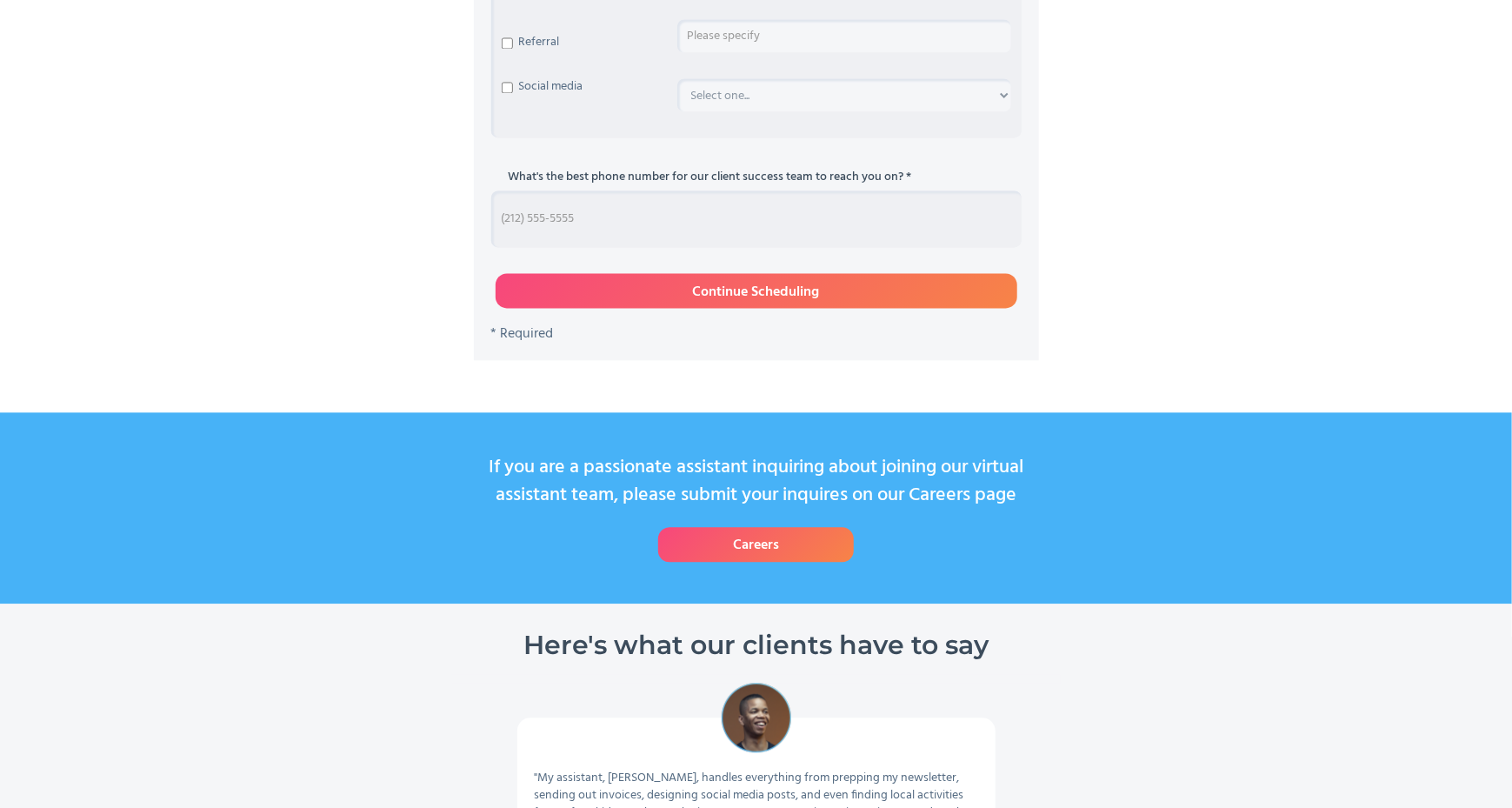
click at [793, 292] on input "Continue Scheduling" at bounding box center [756, 290] width 522 height 34
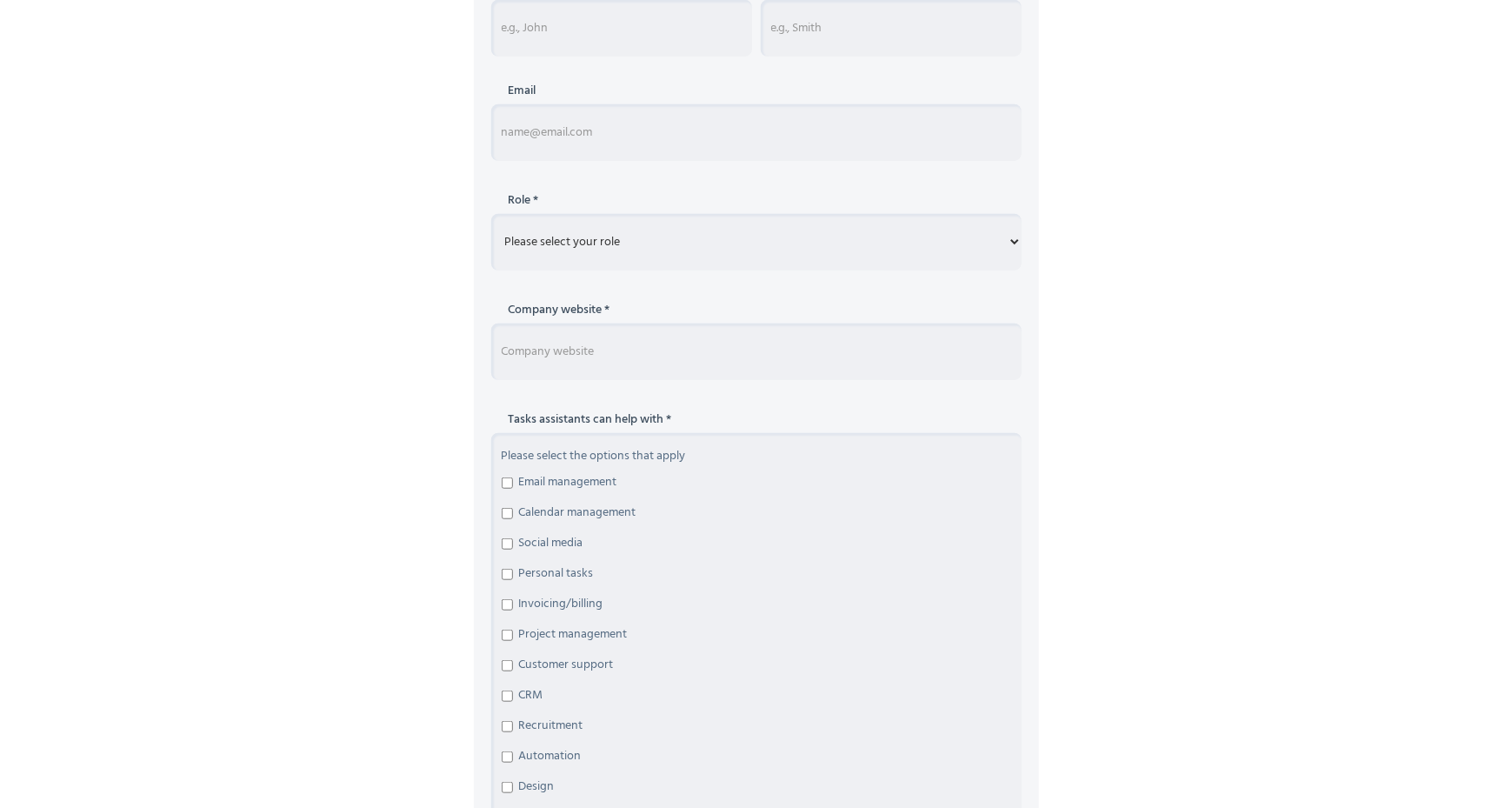
scroll to position [195, 0]
